Goal: Use online tool/utility

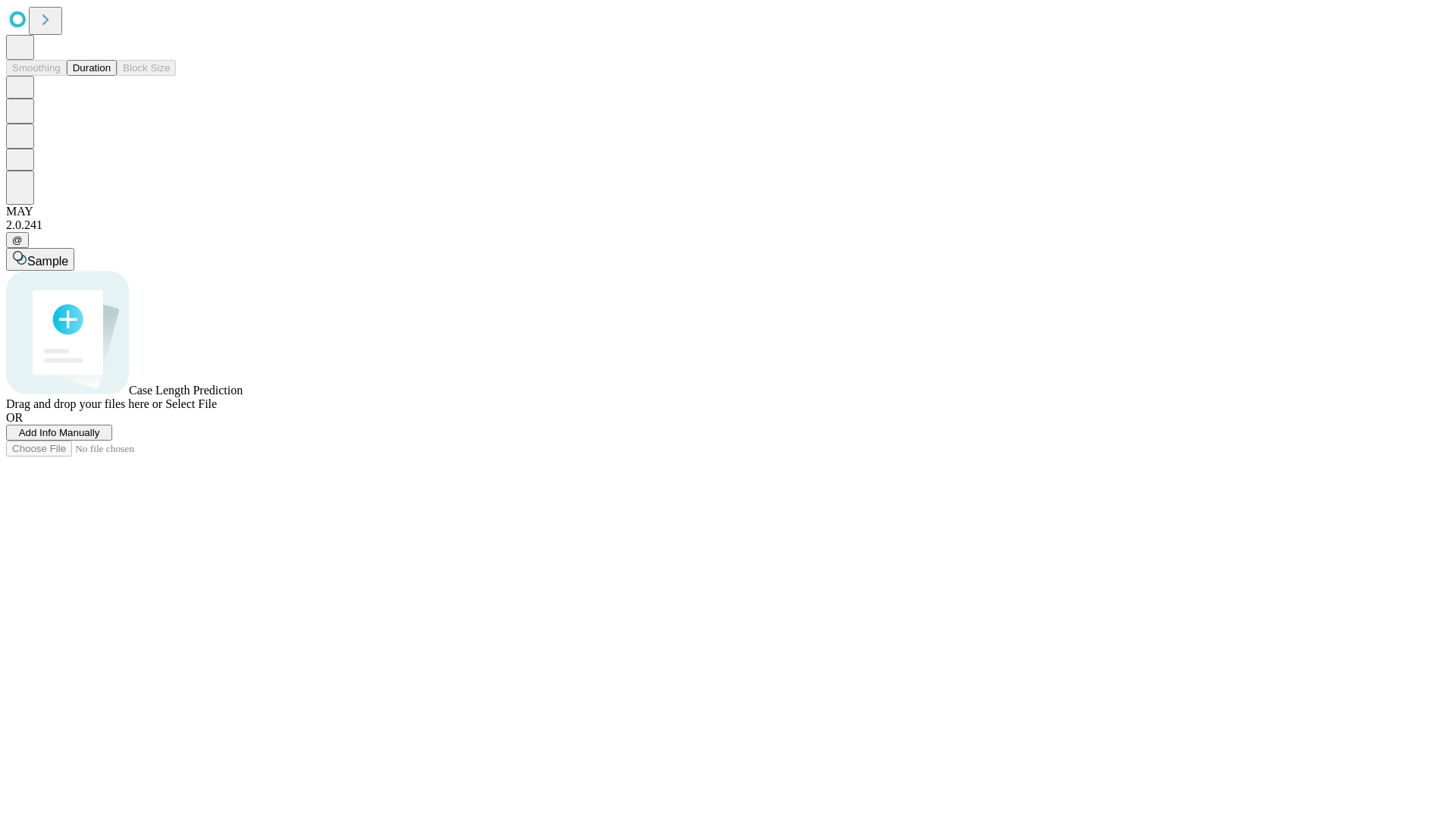
click at [110, 76] on button "Duration" at bounding box center [91, 67] width 50 height 16
click at [68, 255] on span "Sample" at bounding box center [47, 261] width 41 height 13
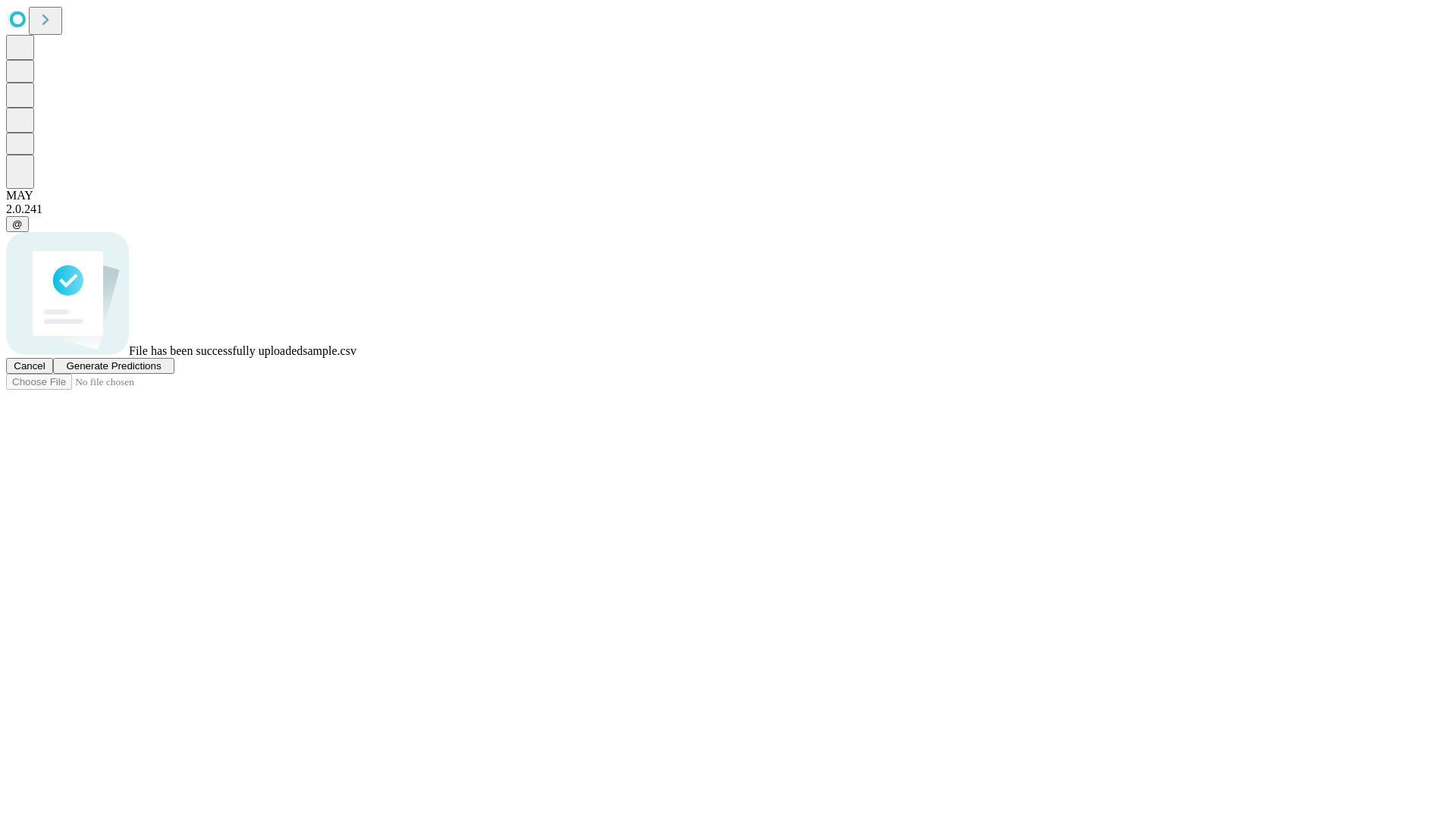
click at [161, 371] on span "Generate Predictions" at bounding box center [113, 366] width 95 height 12
